Goal: Task Accomplishment & Management: Manage account settings

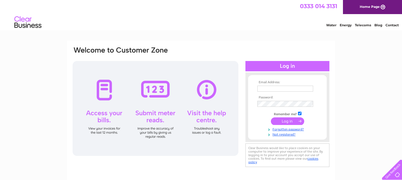
type input "imad@coomberesidential.com"
click at [284, 121] on input "submit" at bounding box center [287, 121] width 33 height 8
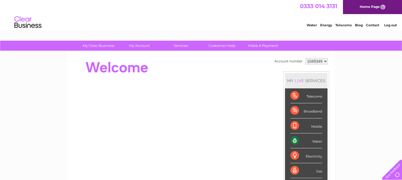
click at [313, 141] on div "Water" at bounding box center [307, 140] width 32 height 15
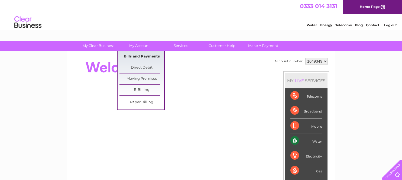
click at [138, 57] on link "Bills and Payments" at bounding box center [142, 56] width 45 height 11
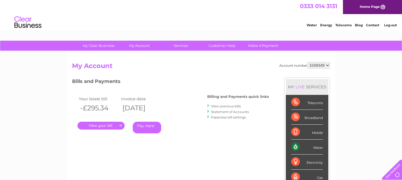
click at [100, 127] on link "." at bounding box center [101, 126] width 47 height 8
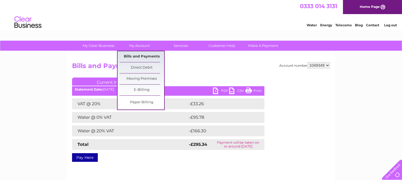
click at [137, 57] on link "Bills and Payments" at bounding box center [142, 56] width 45 height 11
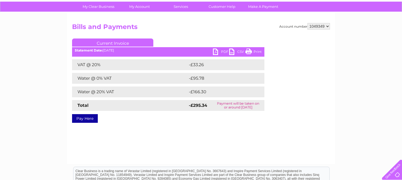
scroll to position [120, 0]
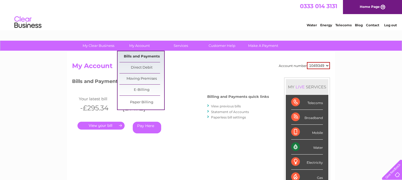
click at [137, 57] on link "Bills and Payments" at bounding box center [142, 56] width 45 height 11
click at [137, 67] on link "Direct Debit" at bounding box center [142, 67] width 45 height 11
click at [142, 48] on link "My Account" at bounding box center [139, 46] width 45 height 10
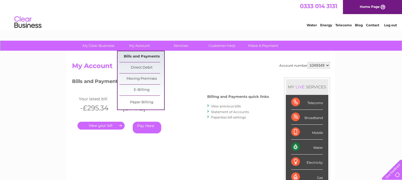
click at [136, 59] on link "Bills and Payments" at bounding box center [142, 56] width 45 height 11
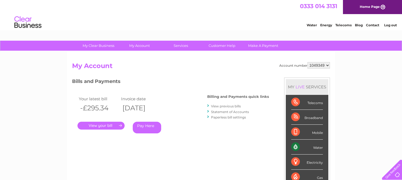
click at [310, 25] on link "Water" at bounding box center [312, 25] width 10 height 4
click at [221, 106] on link "View previous bills" at bounding box center [226, 106] width 30 height 4
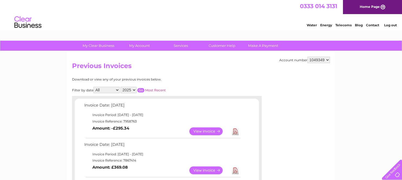
click at [393, 174] on div at bounding box center [391, 168] width 22 height 22
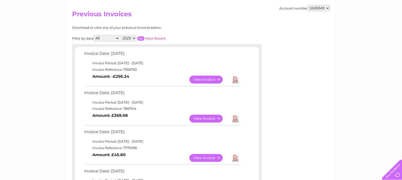
scroll to position [54, 0]
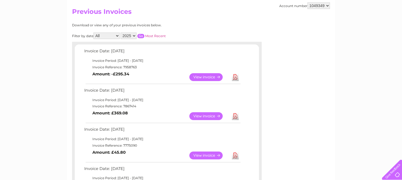
click at [203, 117] on link "View" at bounding box center [209, 116] width 40 height 8
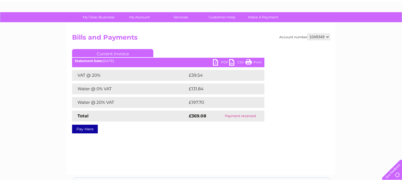
scroll to position [27, 0]
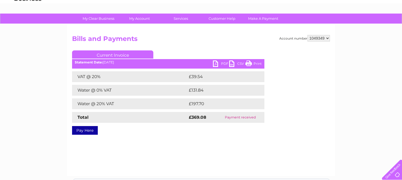
click at [219, 66] on link "PDF" at bounding box center [221, 64] width 16 height 8
click at [221, 63] on link "PDF" at bounding box center [221, 64] width 16 height 8
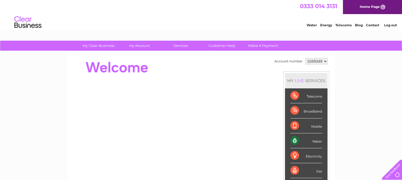
click at [319, 139] on div "Water" at bounding box center [307, 140] width 32 height 15
click at [295, 139] on div "Water" at bounding box center [307, 140] width 32 height 15
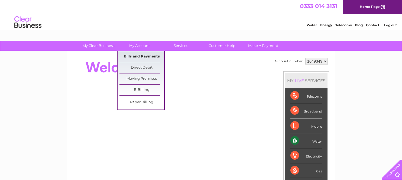
click at [143, 57] on link "Bills and Payments" at bounding box center [142, 56] width 45 height 11
click at [142, 56] on link "Bills and Payments" at bounding box center [142, 56] width 45 height 11
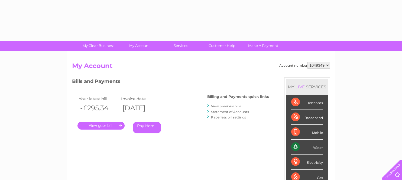
click at [104, 124] on link "." at bounding box center [101, 126] width 47 height 8
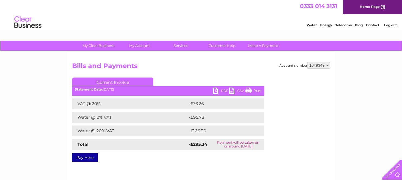
click at [219, 91] on link "PDF" at bounding box center [221, 92] width 16 height 8
click at [371, 24] on link "Contact" at bounding box center [372, 25] width 13 height 4
